Goal: Find specific page/section: Find specific page/section

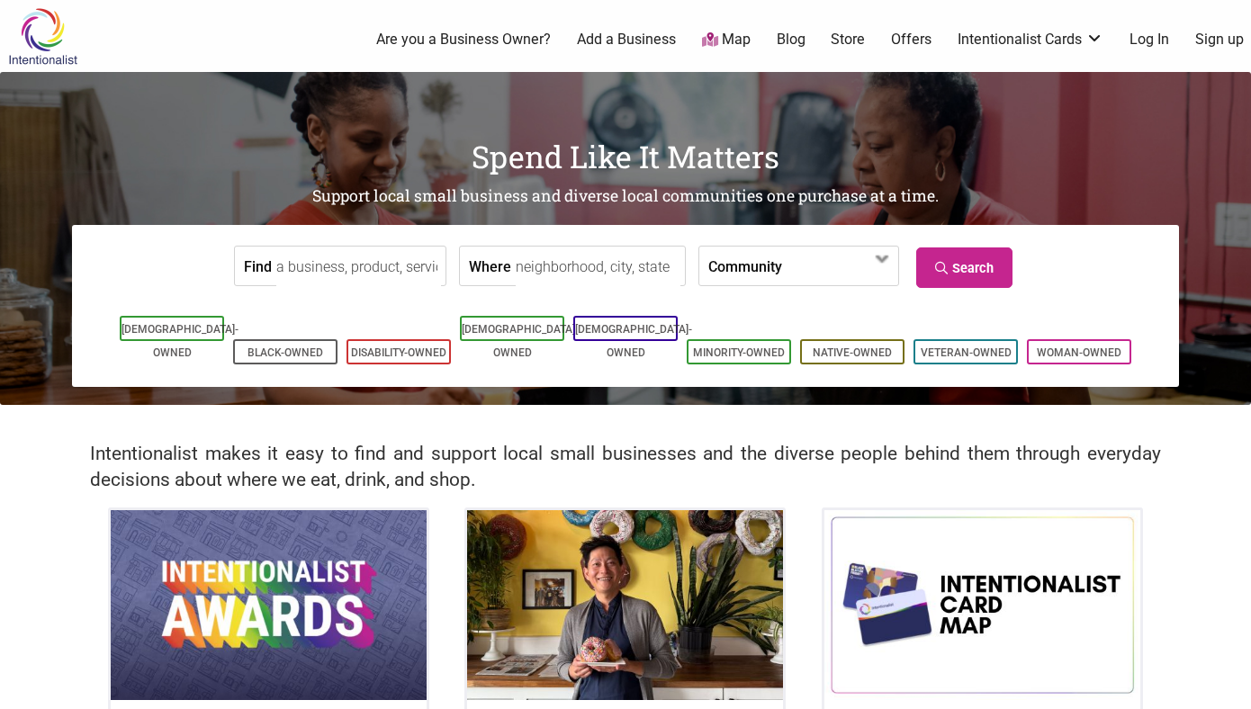
click at [533, 273] on input "Where" at bounding box center [598, 267] width 165 height 41
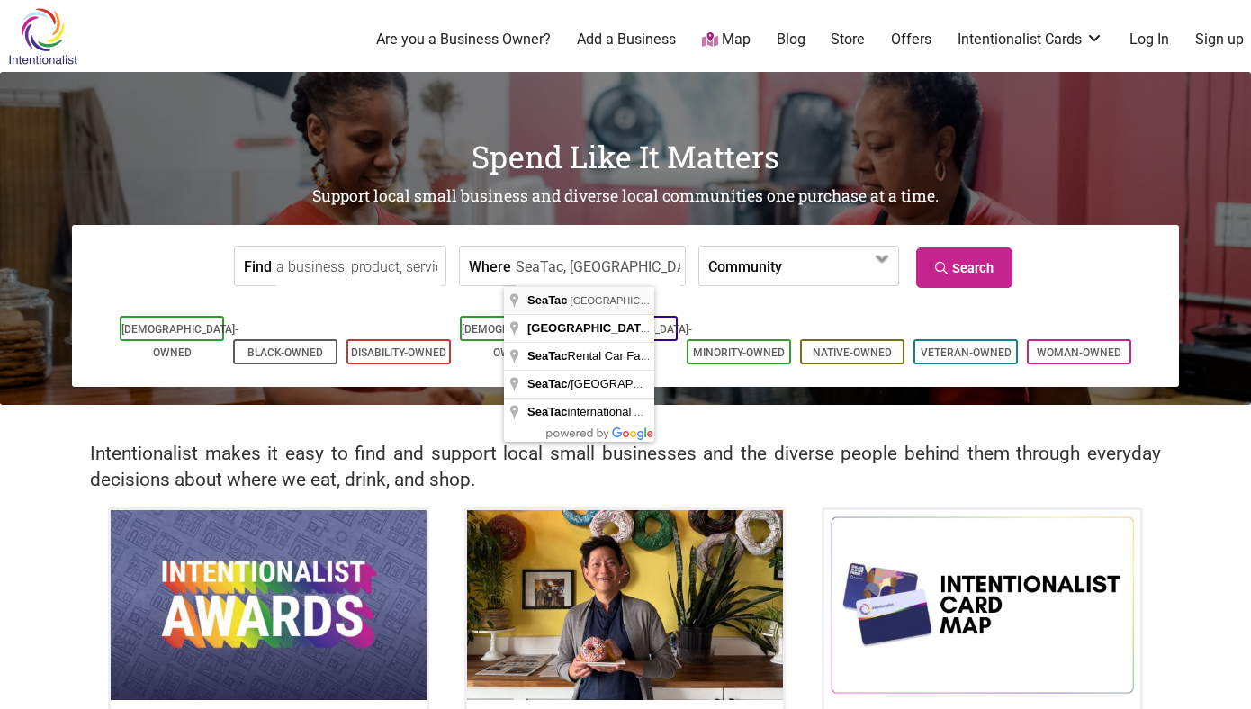
type input "SeaTac, [GEOGRAPHIC_DATA], [GEOGRAPHIC_DATA]"
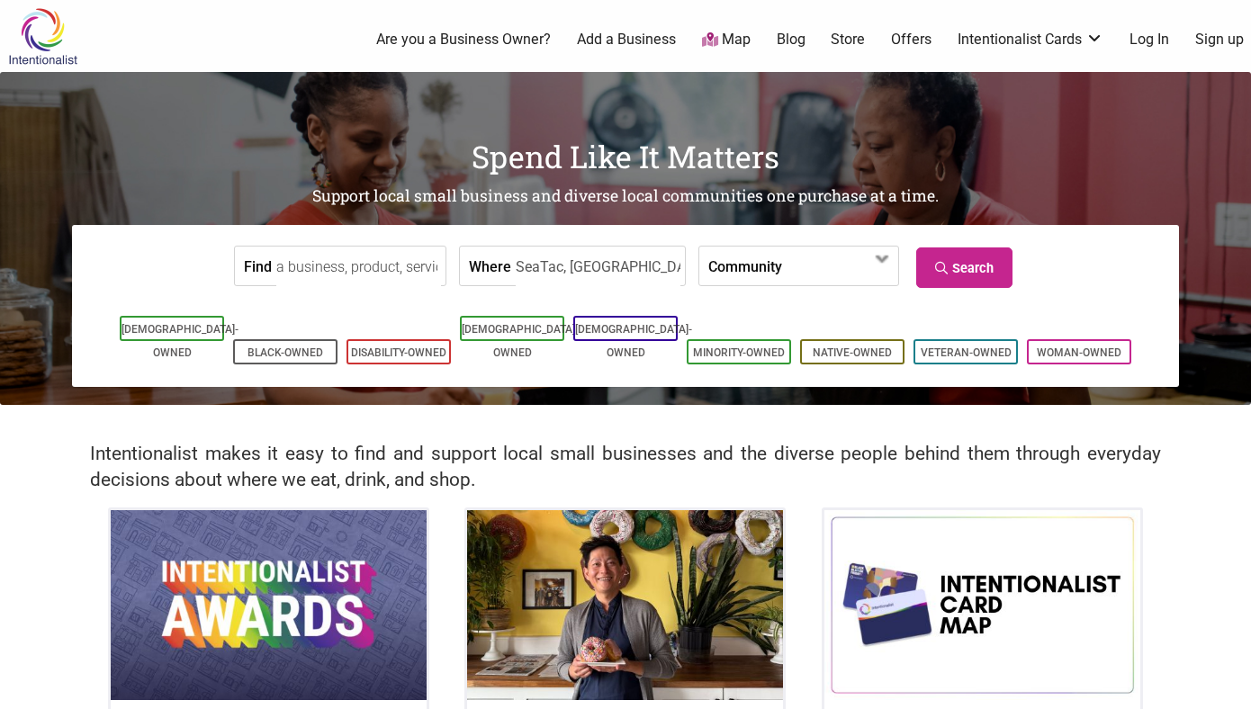
click at [384, 275] on input "Find" at bounding box center [358, 267] width 165 height 41
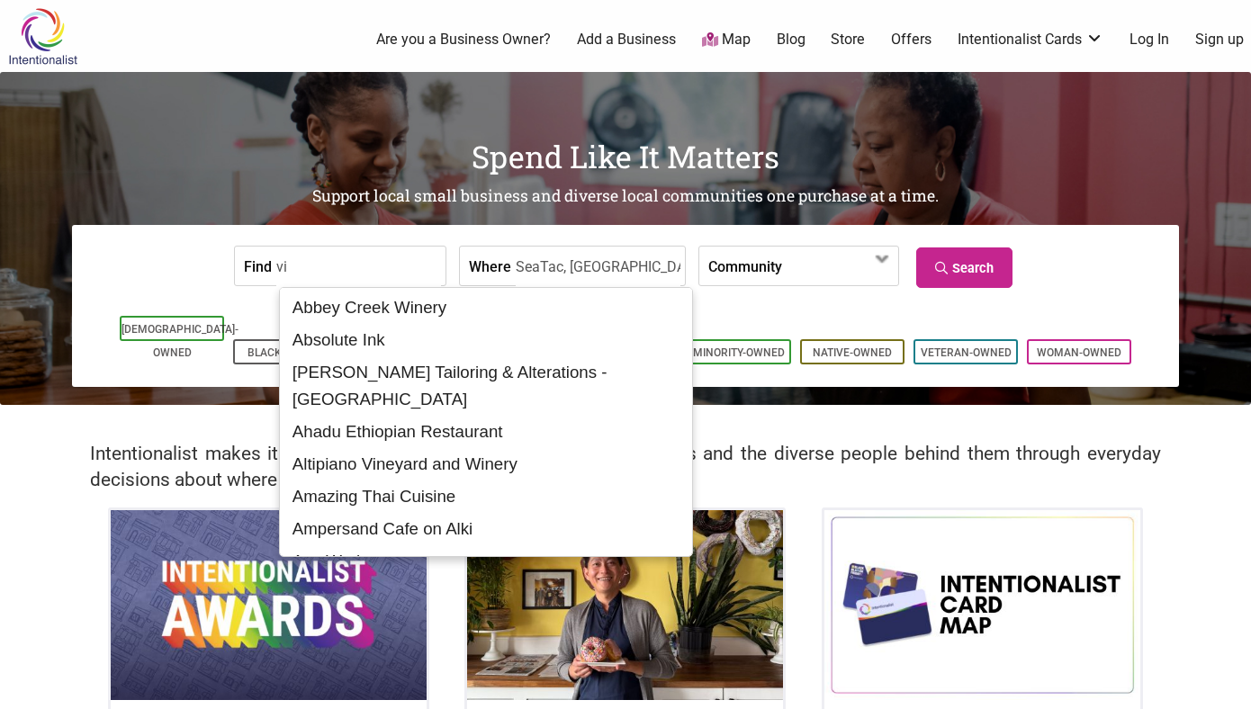
type input "v"
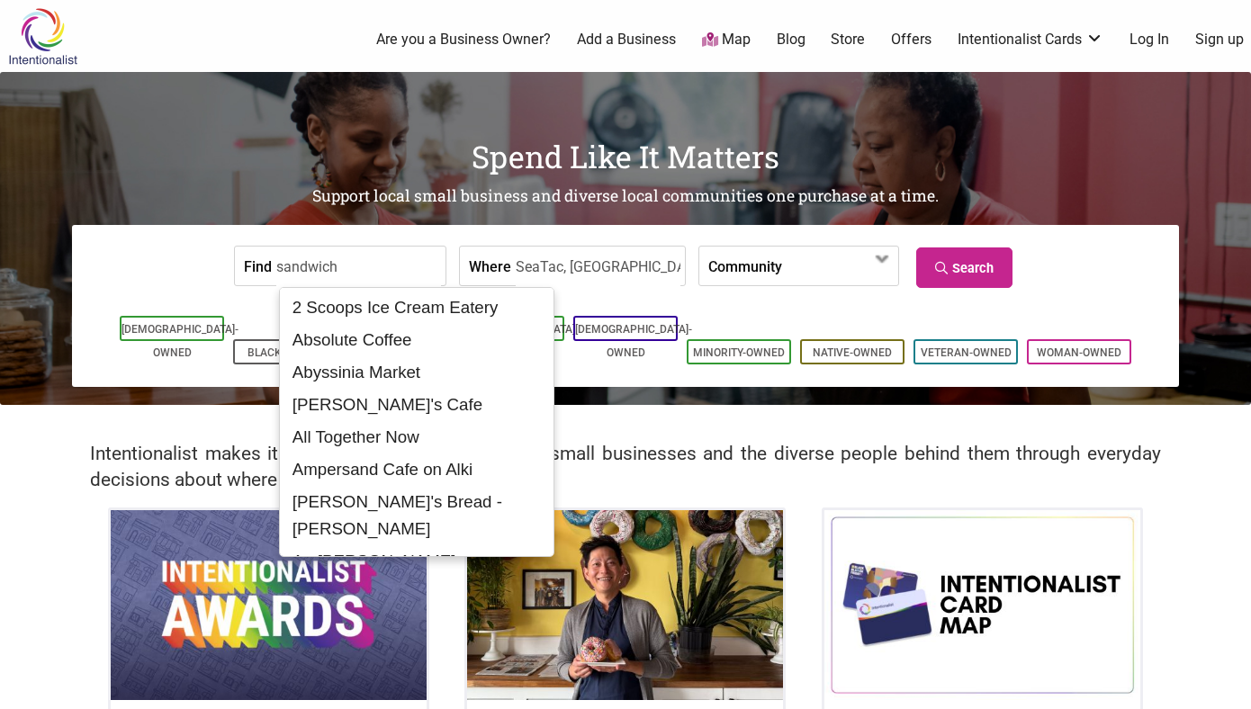
type input "sandwich"
click at [976, 253] on link "Search" at bounding box center [965, 268] width 96 height 41
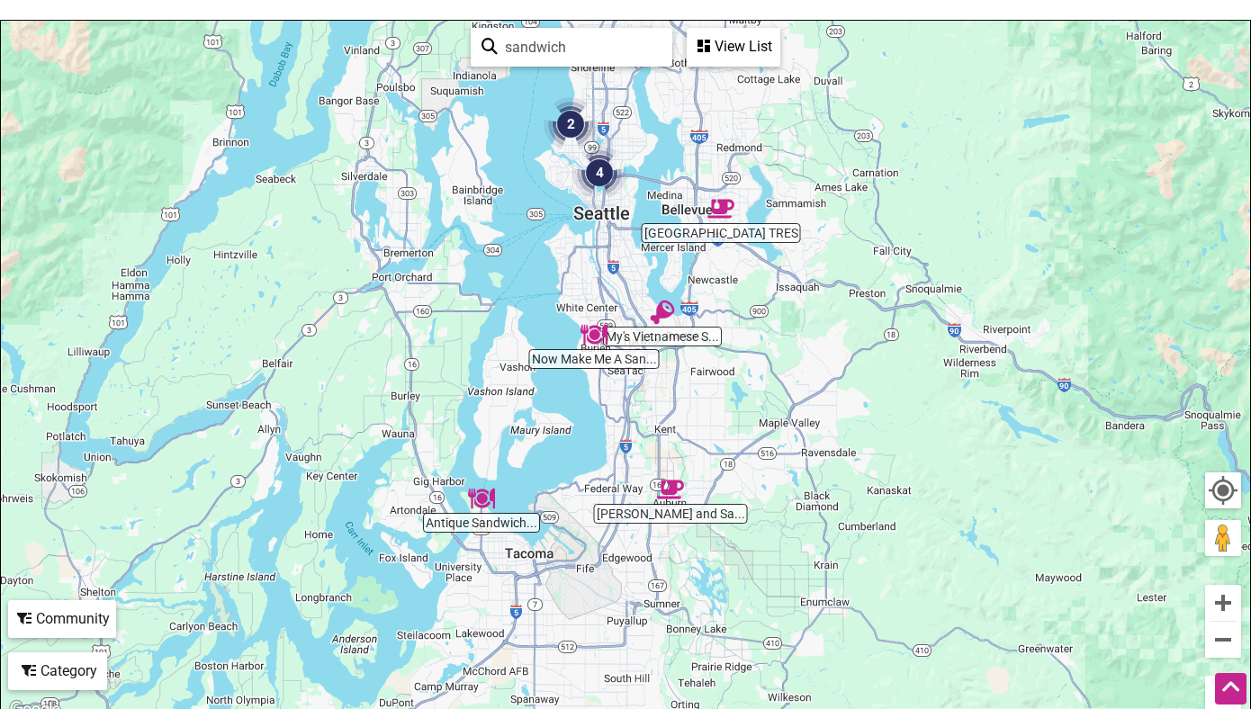
scroll to position [224, 0]
click at [1224, 596] on button "Zoom in" at bounding box center [1224, 601] width 36 height 36
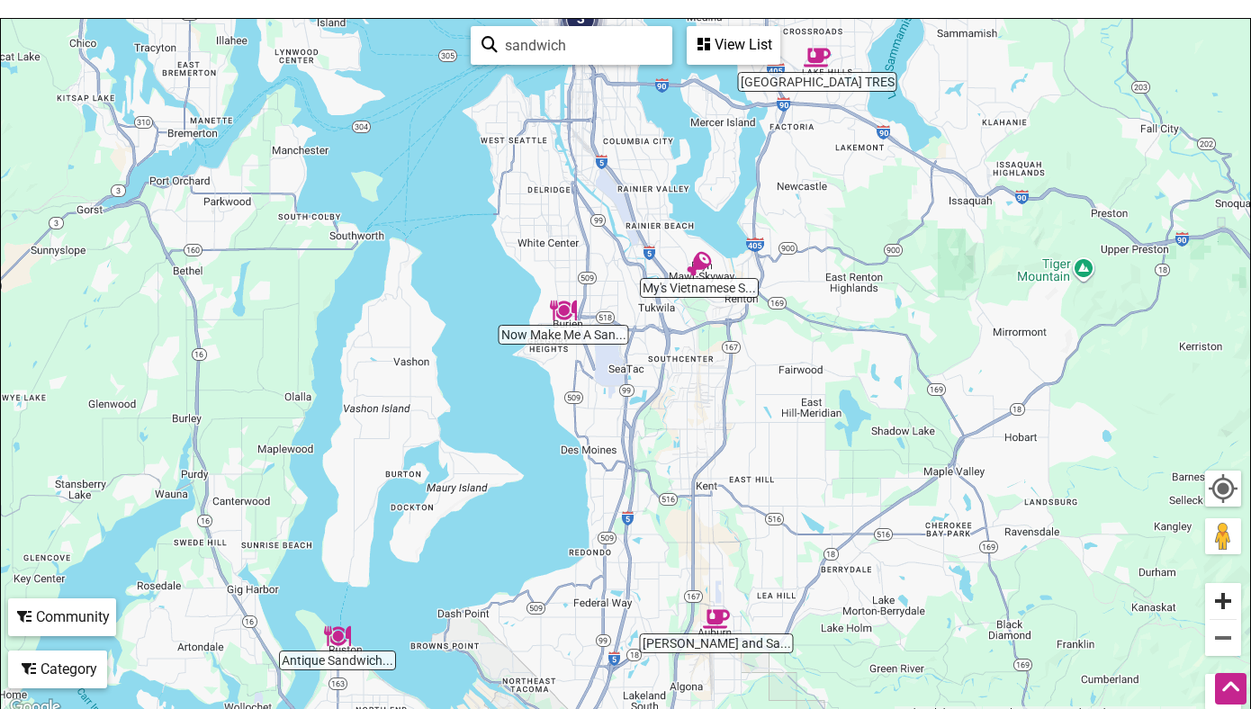
click at [1224, 596] on button "Zoom in" at bounding box center [1224, 601] width 36 height 36
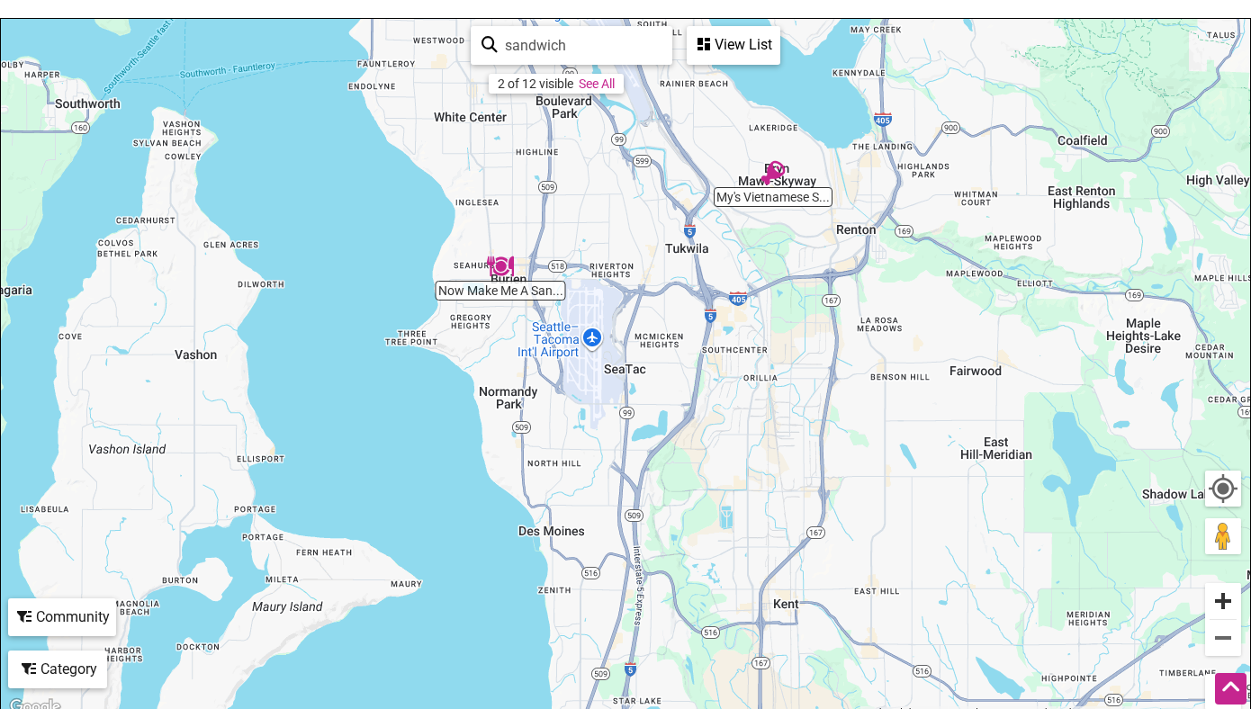
click at [1225, 601] on button "Zoom in" at bounding box center [1224, 601] width 36 height 36
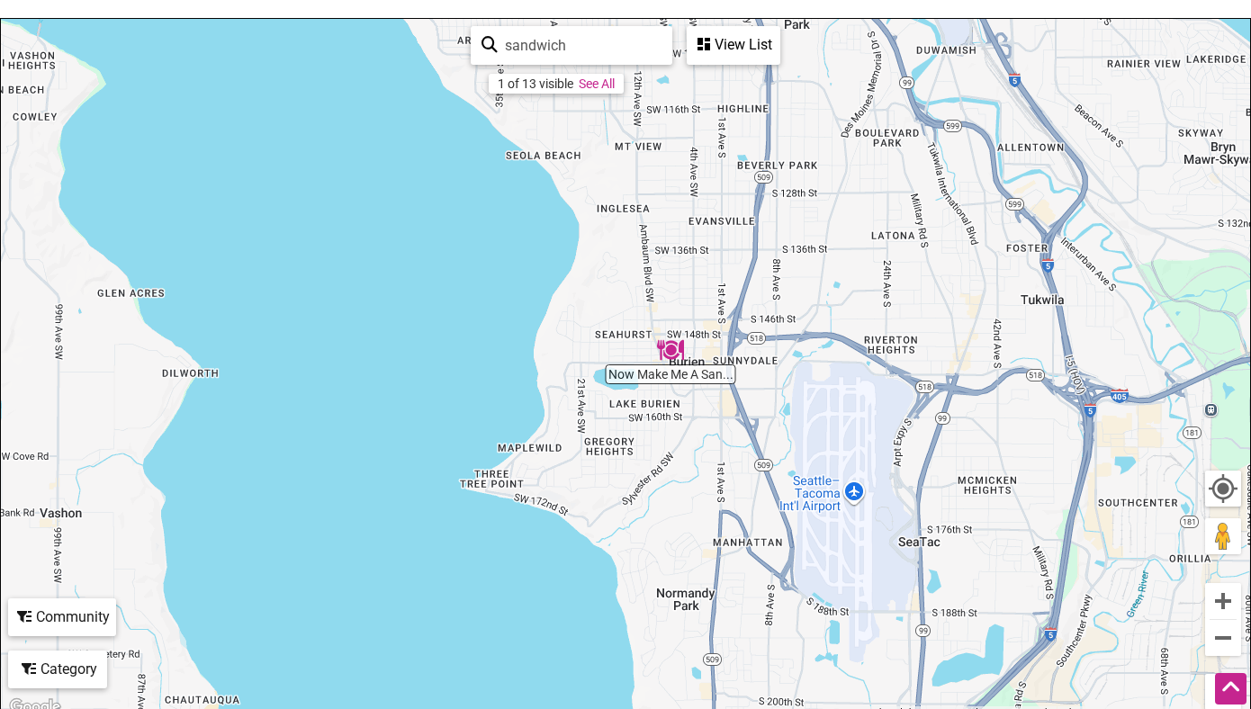
drag, startPoint x: 353, startPoint y: 279, endPoint x: 650, endPoint y: 452, distance: 343.7
click at [650, 452] on div "To navigate, press the arrow keys." at bounding box center [626, 369] width 1250 height 700
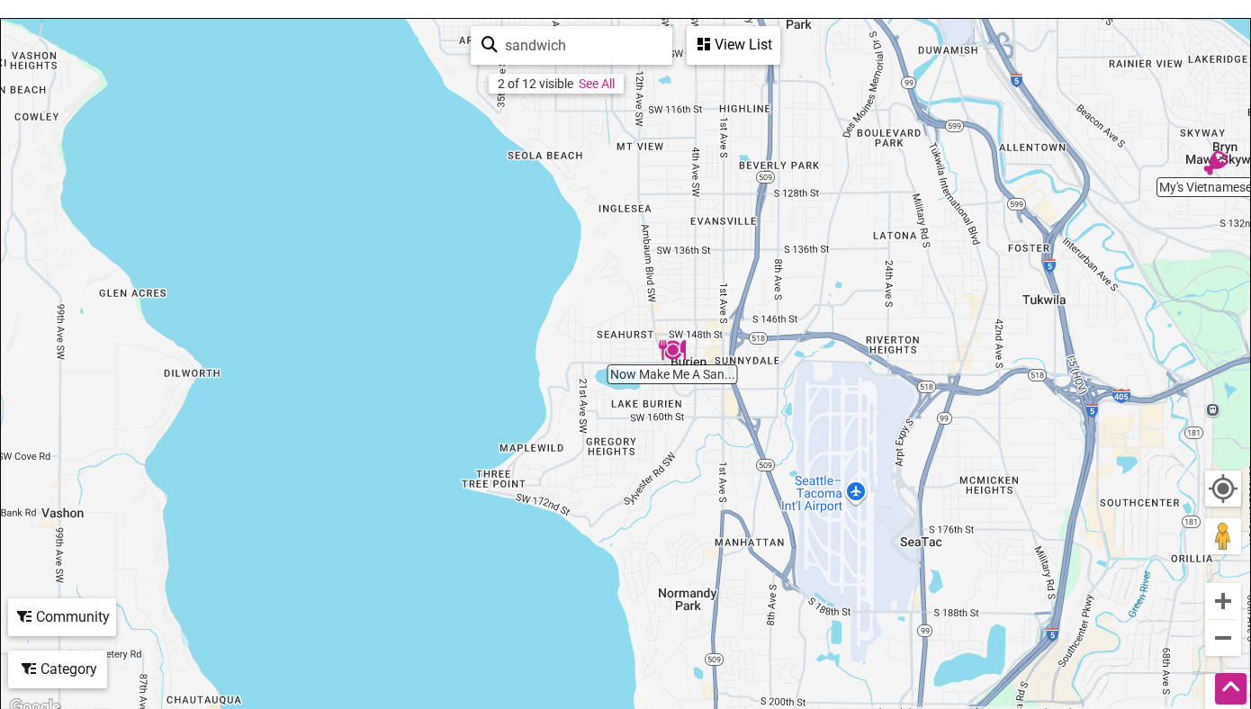
click at [673, 357] on img "Now Make Me A Sandwich" at bounding box center [672, 350] width 27 height 27
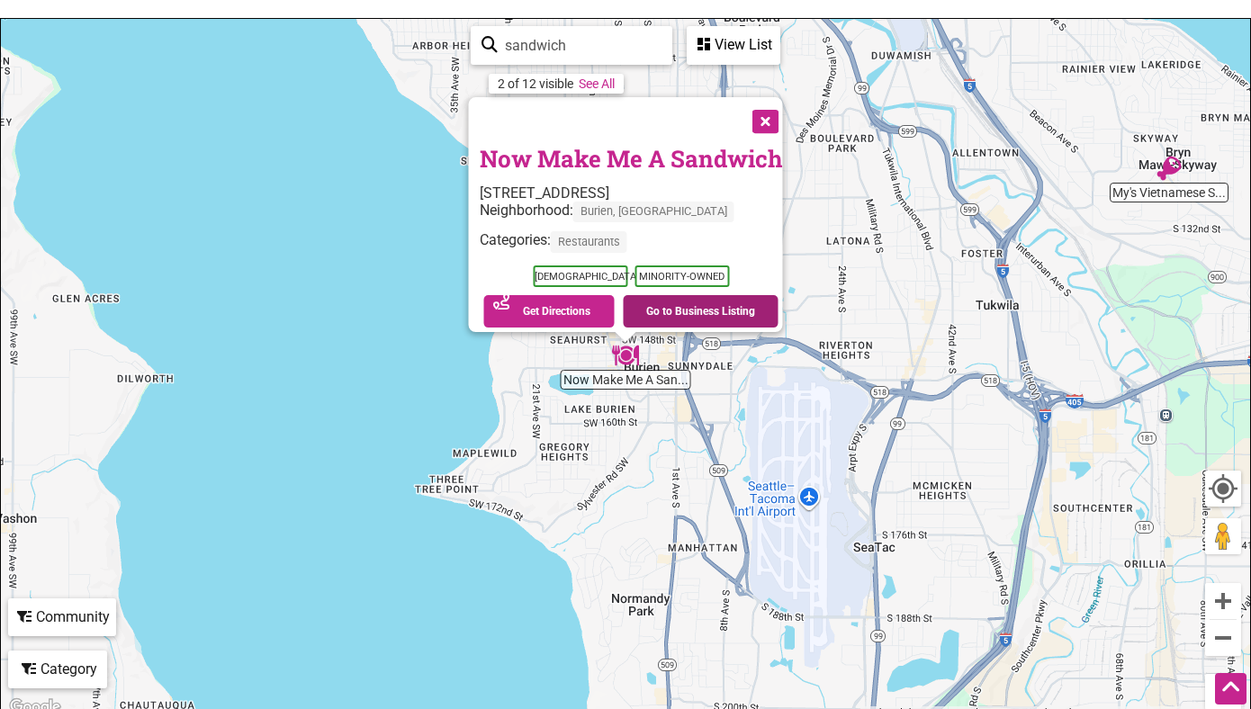
click at [675, 304] on link "Go to Business Listing" at bounding box center [701, 311] width 156 height 32
click at [1227, 601] on button "Zoom in" at bounding box center [1224, 601] width 36 height 36
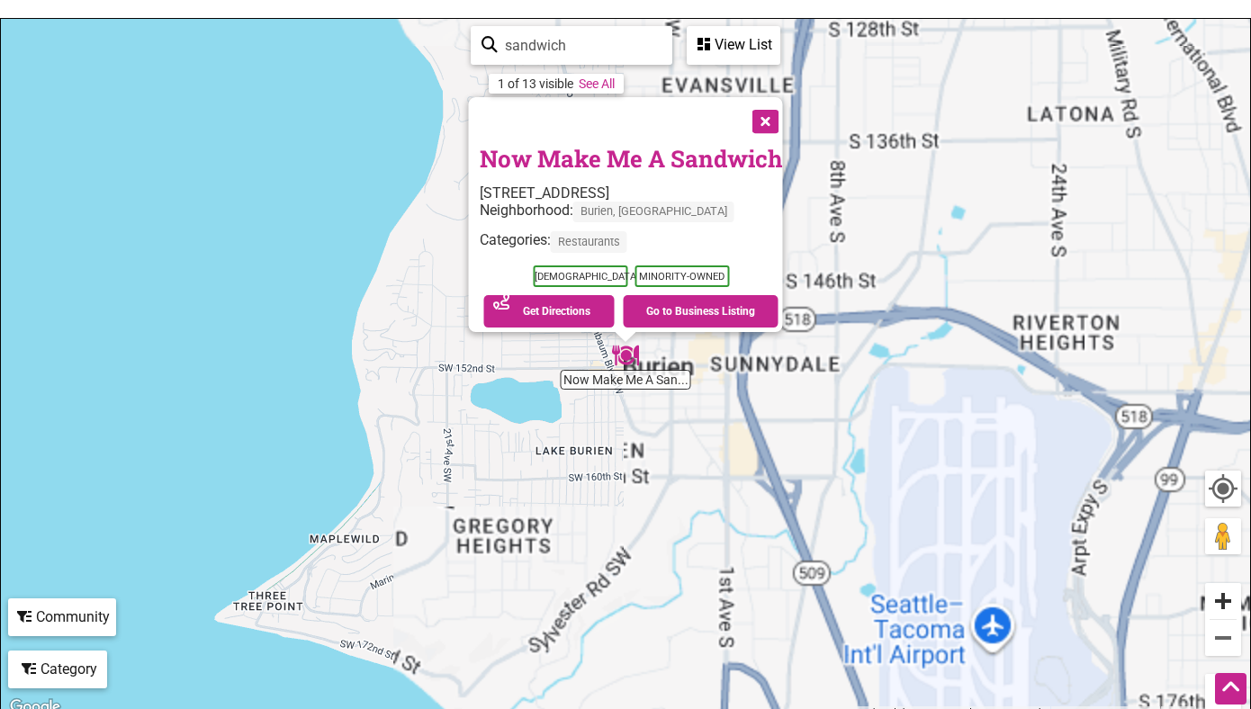
click at [1227, 601] on button "Zoom in" at bounding box center [1224, 601] width 36 height 36
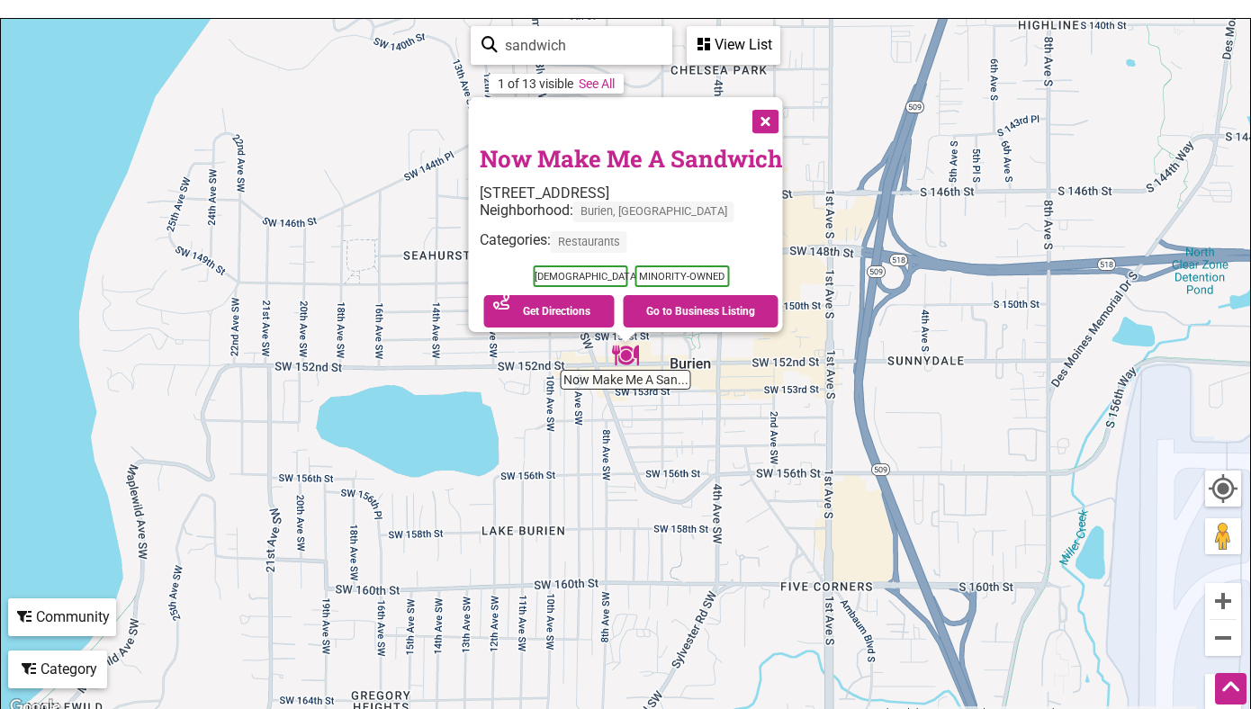
click at [770, 106] on button "Close" at bounding box center [764, 119] width 45 height 45
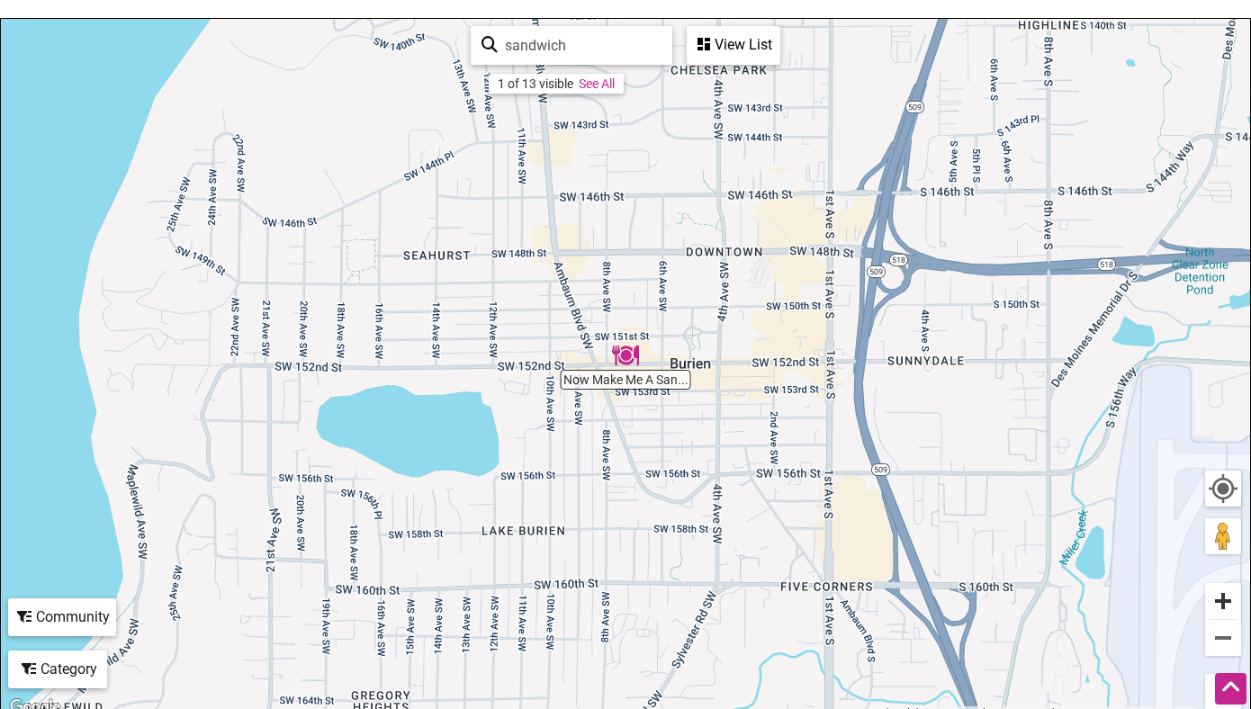
click at [1230, 599] on button "Zoom in" at bounding box center [1224, 601] width 36 height 36
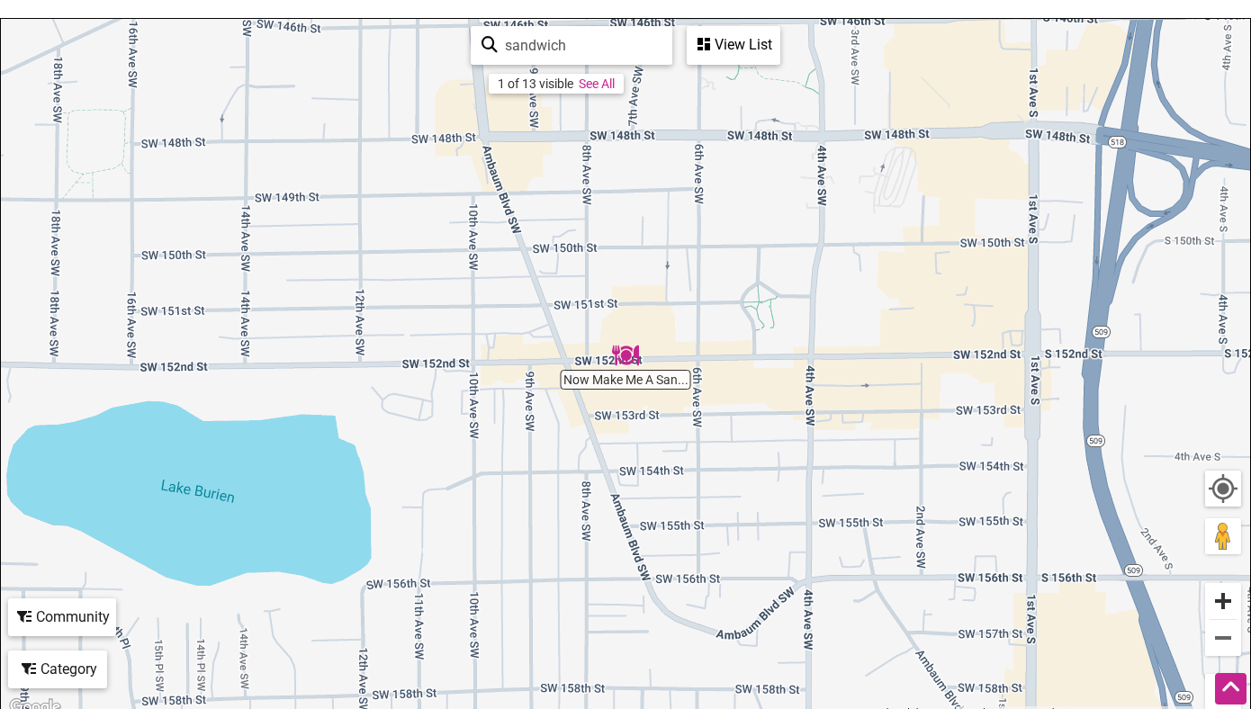
click at [1230, 599] on button "Zoom in" at bounding box center [1224, 601] width 36 height 36
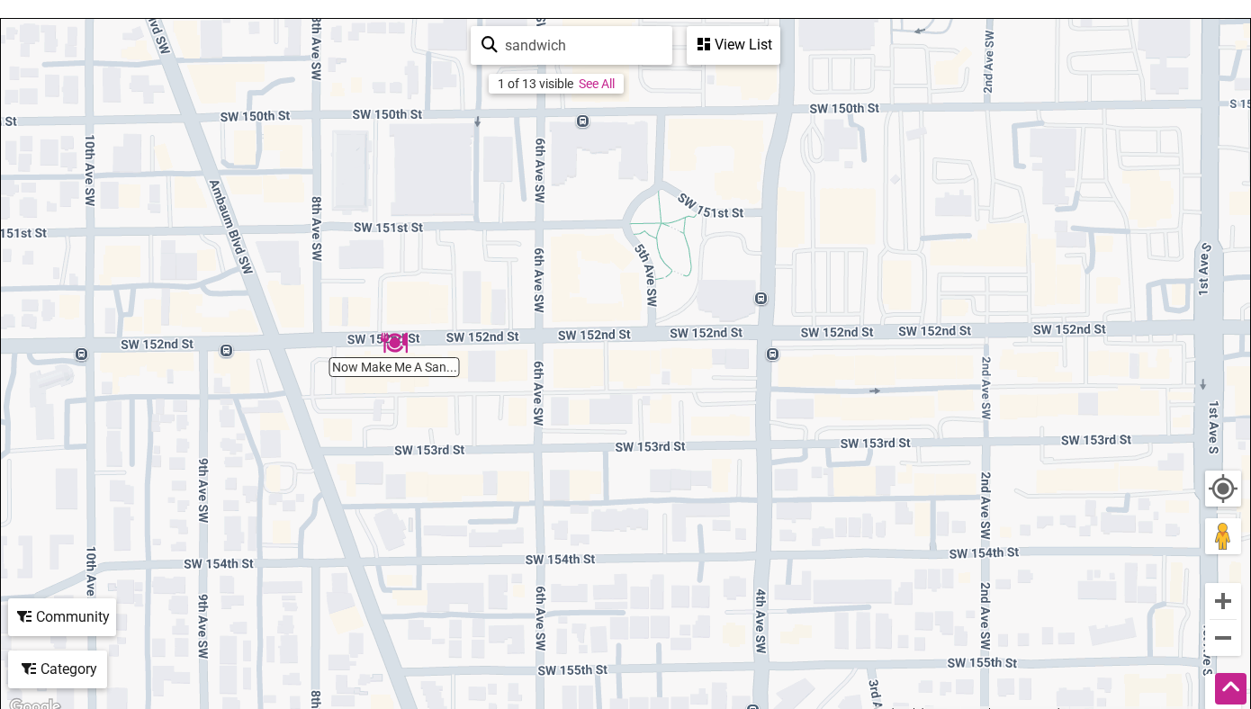
drag, startPoint x: 1161, startPoint y: 140, endPoint x: 928, endPoint y: 129, distance: 233.4
click at [928, 129] on div "To navigate, press the arrow keys." at bounding box center [626, 369] width 1250 height 700
click at [543, 43] on input "sandwich" at bounding box center [580, 45] width 164 height 35
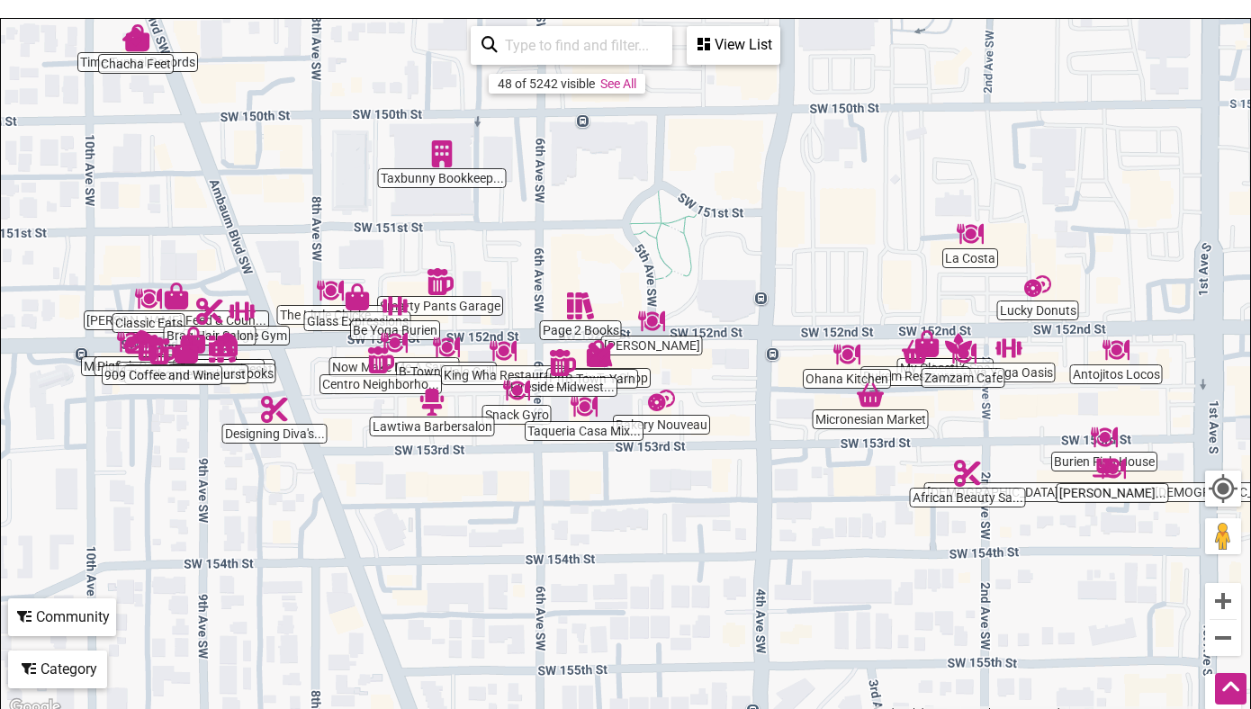
click at [851, 363] on img "Ohana Kitchen" at bounding box center [847, 354] width 27 height 27
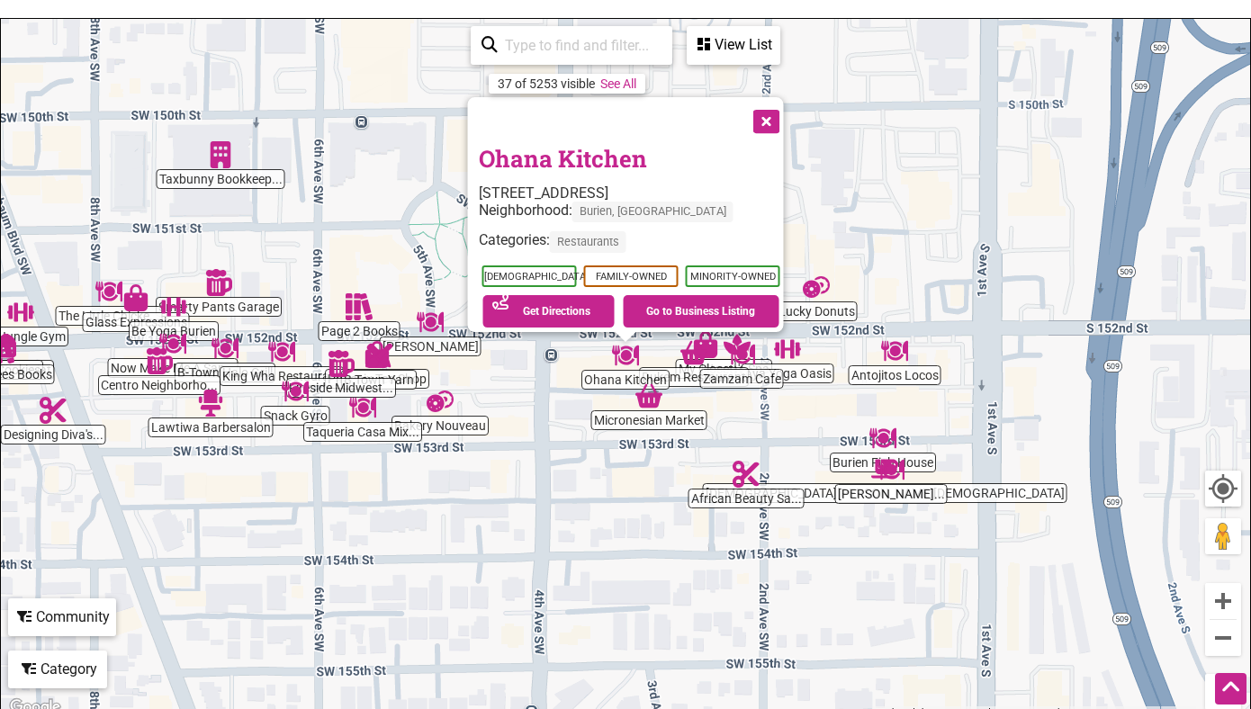
click at [775, 114] on button "Close" at bounding box center [765, 119] width 45 height 45
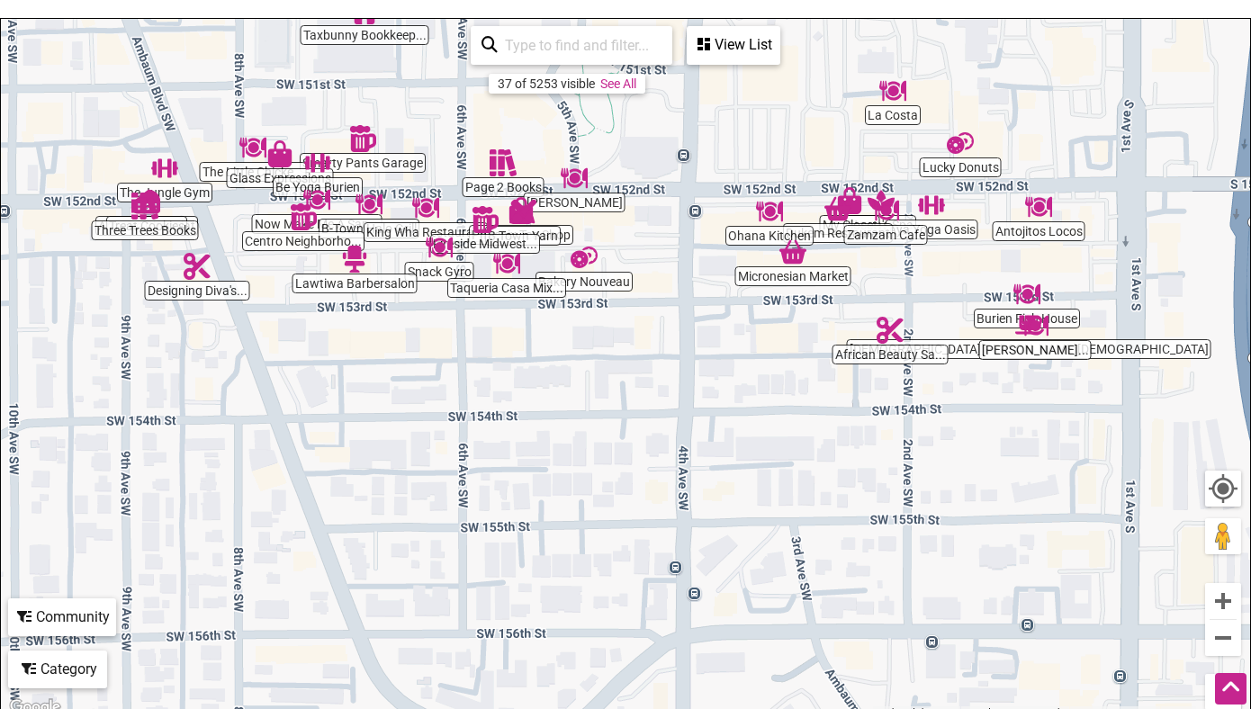
drag, startPoint x: 504, startPoint y: 621, endPoint x: 648, endPoint y: 478, distance: 203.1
click at [648, 476] on div "To navigate, press the arrow keys." at bounding box center [626, 369] width 1250 height 700
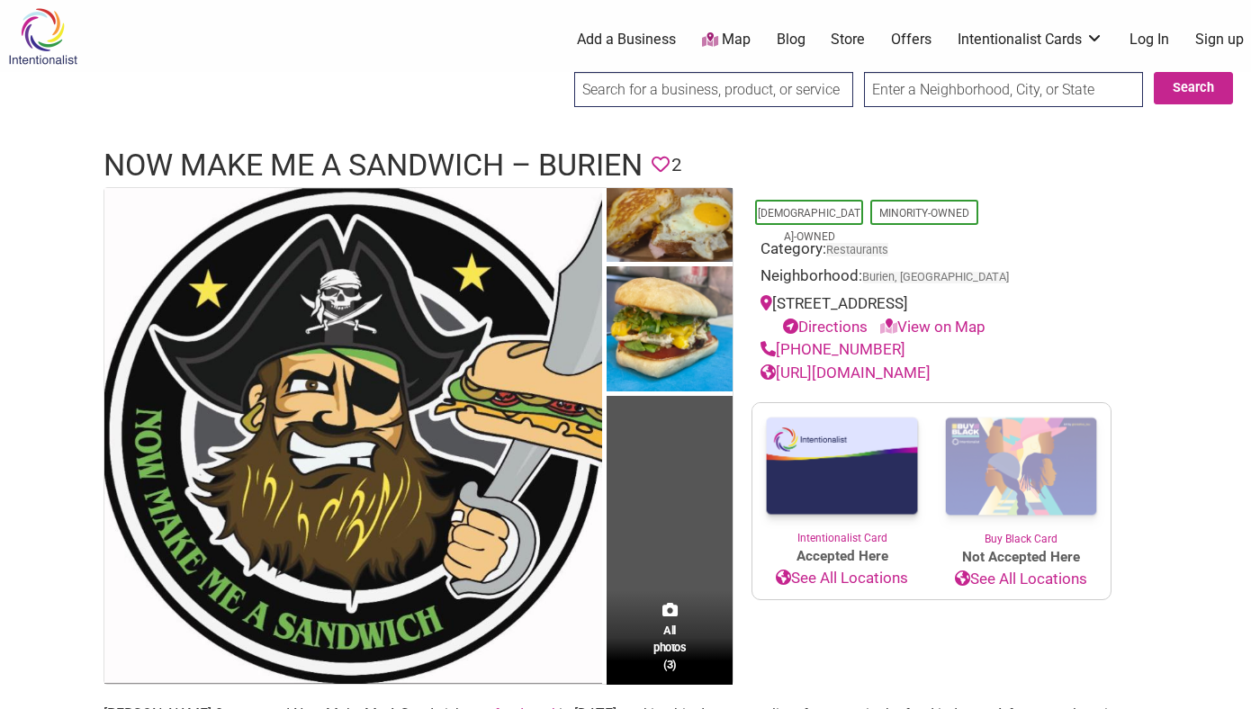
click at [899, 373] on link "[URL][DOMAIN_NAME]" at bounding box center [846, 373] width 170 height 18
